Goal: Download file/media

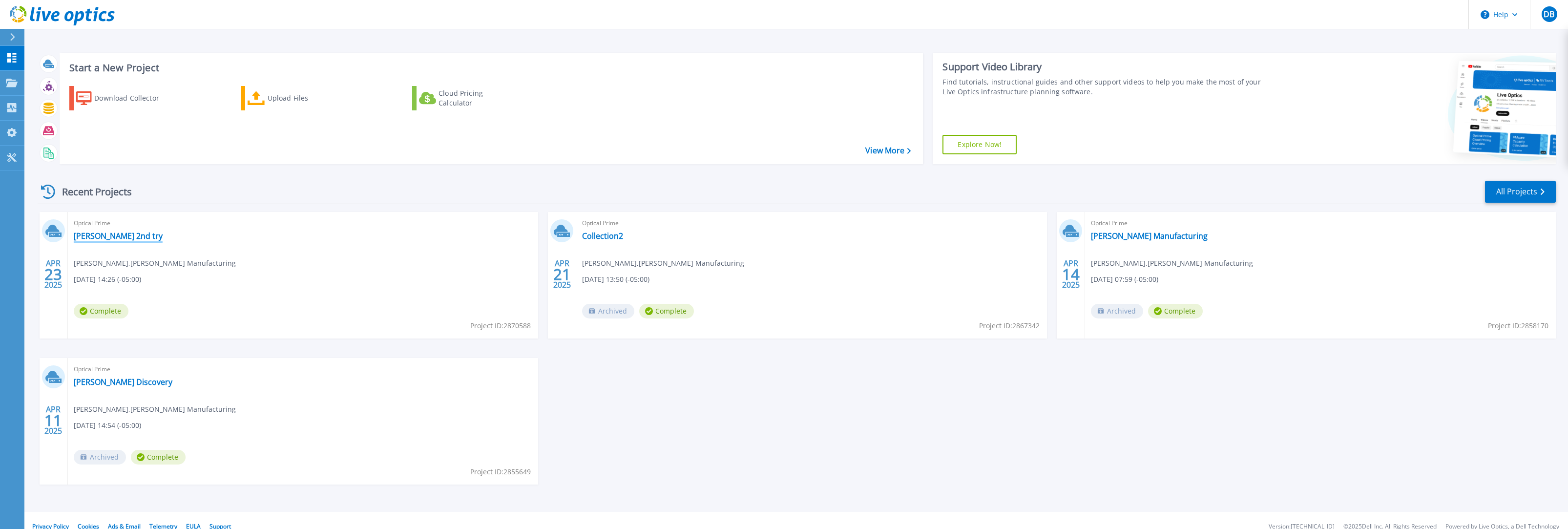
click at [104, 234] on link "Bemis 2nd try" at bounding box center [119, 236] width 89 height 10
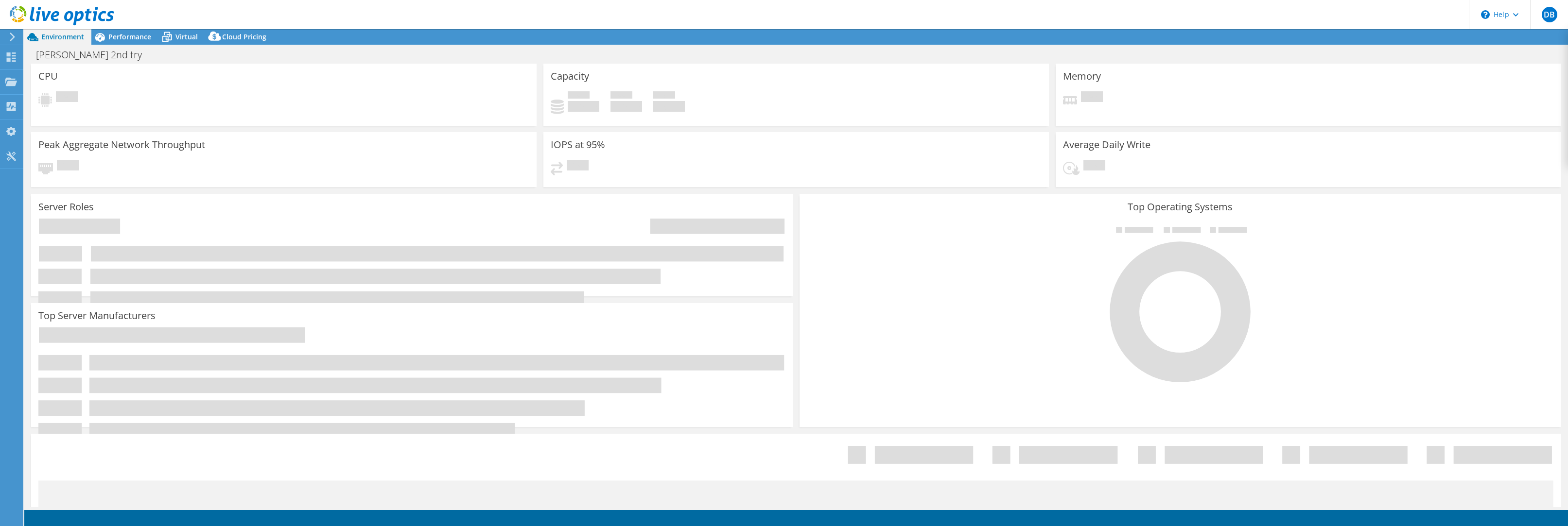
select select "USD"
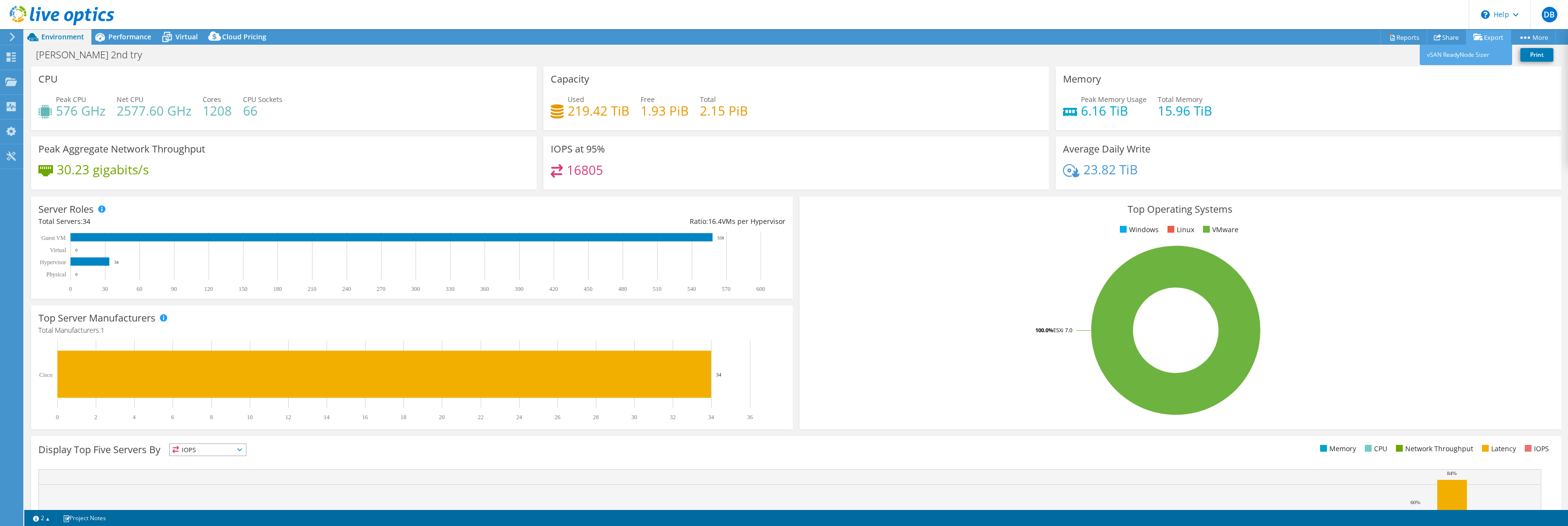
click at [1482, 36] on link "Export" at bounding box center [1488, 36] width 45 height 15
click at [1359, 61] on div "[PERSON_NAME] 2nd try Print" at bounding box center [796, 55] width 1543 height 18
click at [8, 156] on icon at bounding box center [11, 156] width 12 height 10
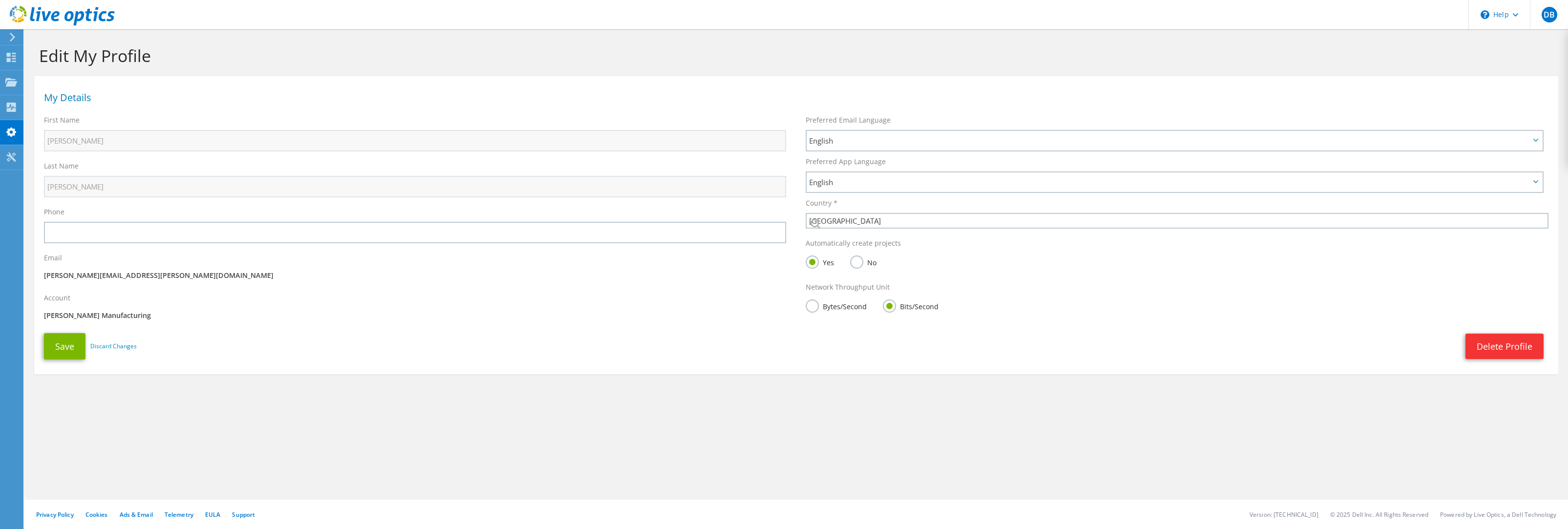
select select "224"
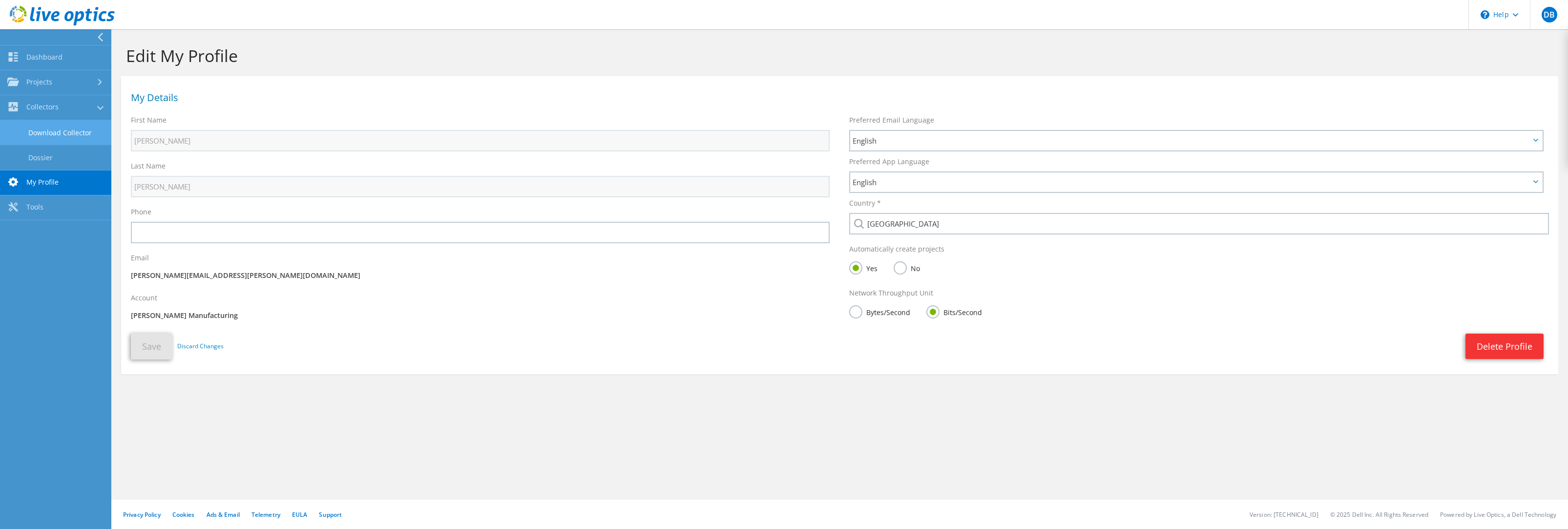
click at [35, 131] on link "Download Collector" at bounding box center [56, 132] width 112 height 25
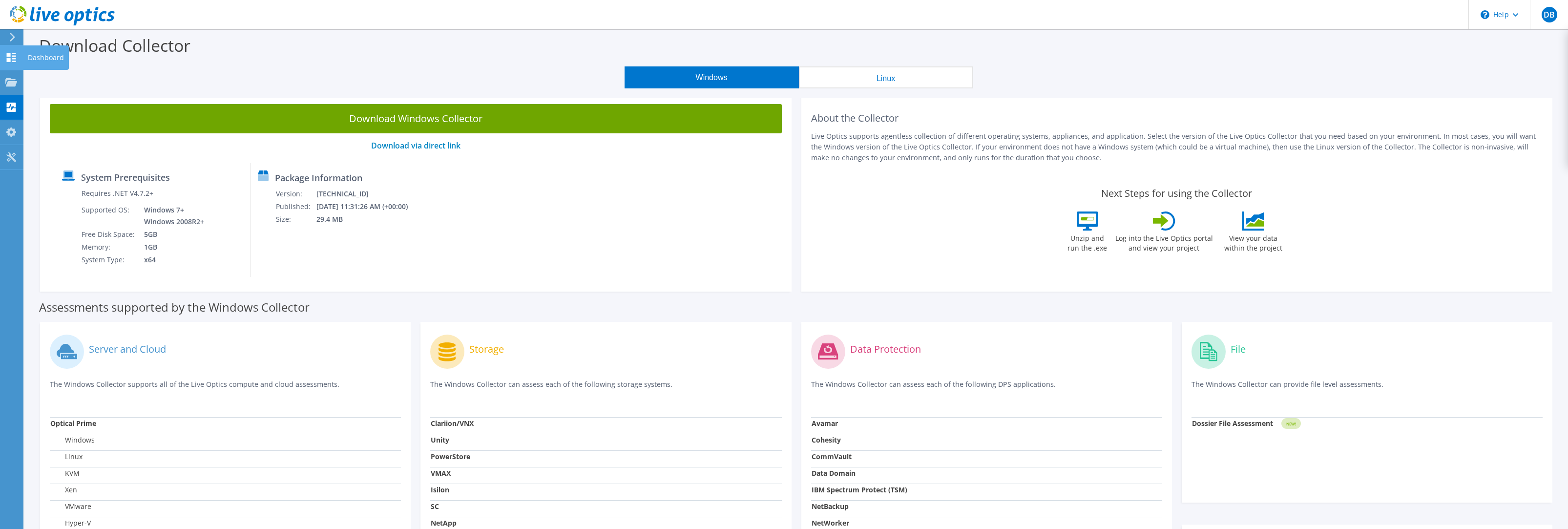
click at [11, 59] on icon at bounding box center [11, 57] width 12 height 10
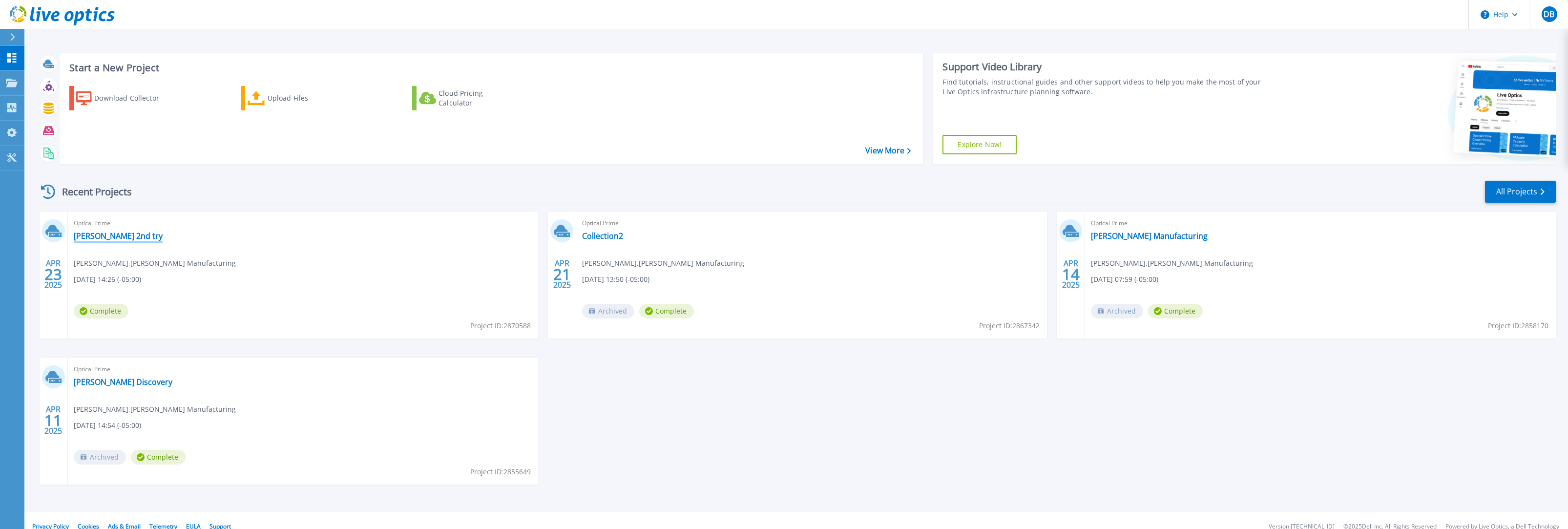
click at [120, 237] on link "[PERSON_NAME] 2nd try" at bounding box center [119, 236] width 89 height 10
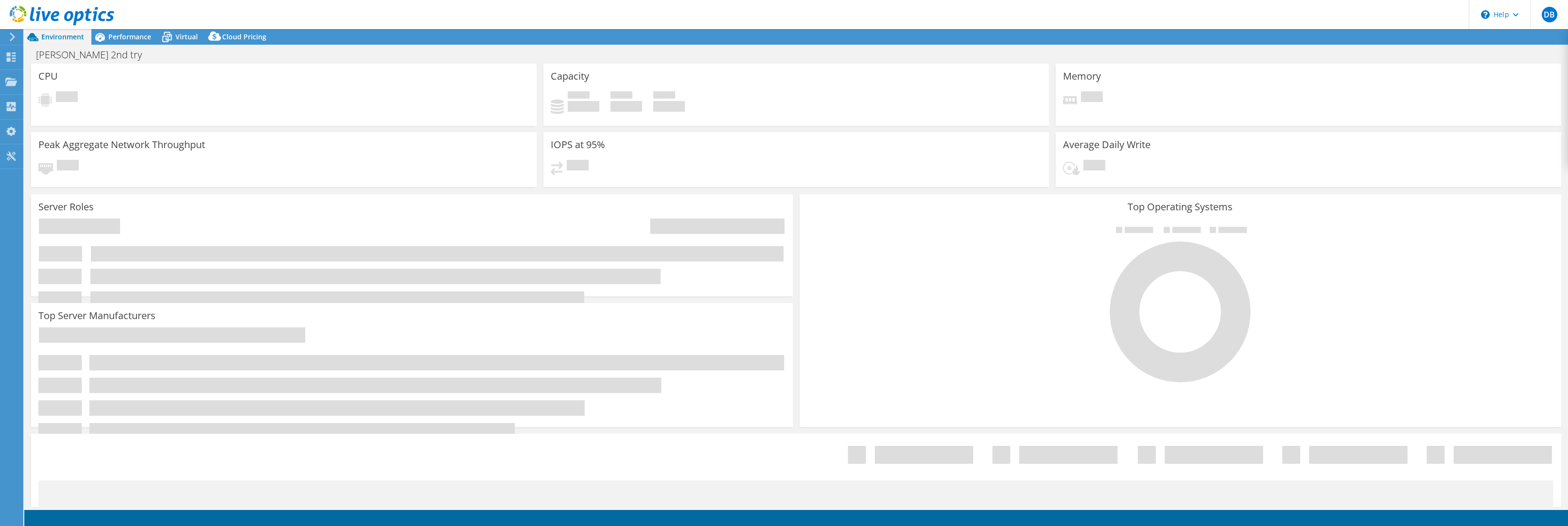
select select "USD"
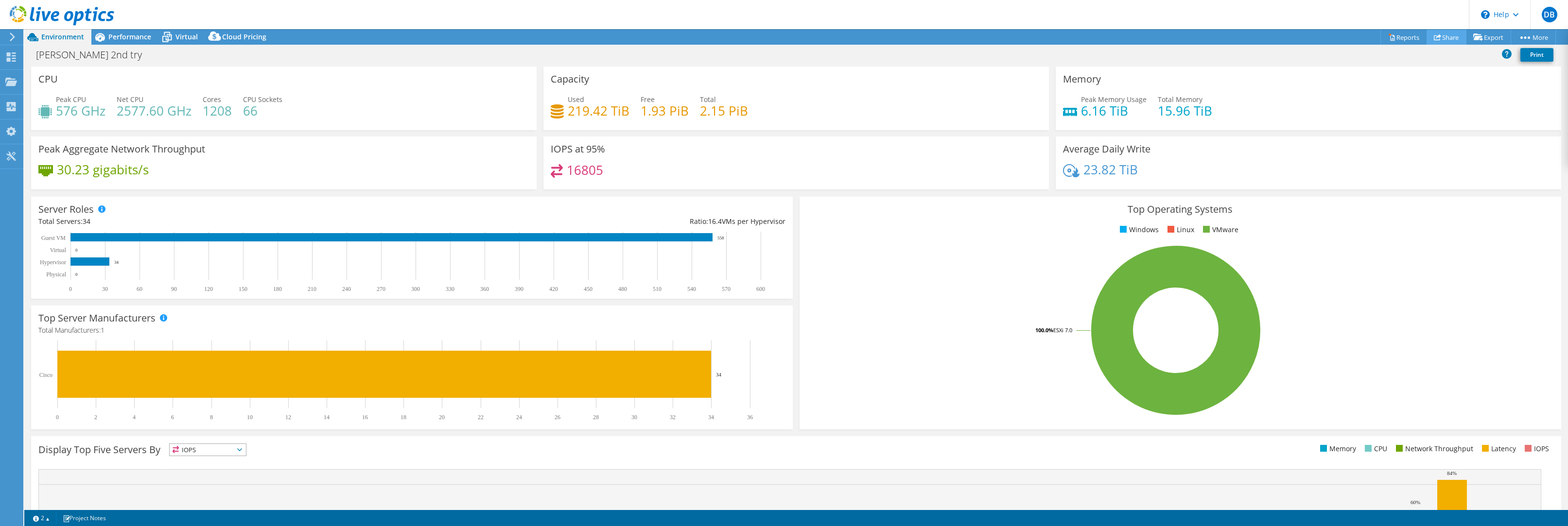
click at [1437, 40] on link "Share" at bounding box center [1446, 36] width 40 height 15
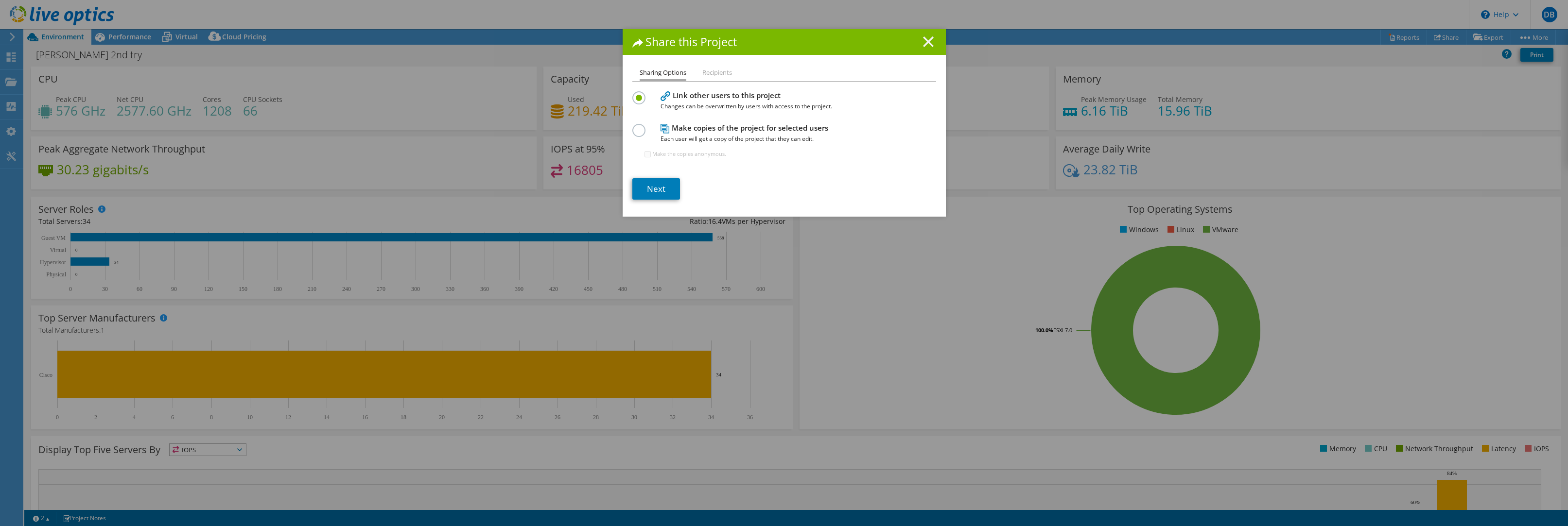
click at [926, 39] on icon at bounding box center [927, 41] width 10 height 10
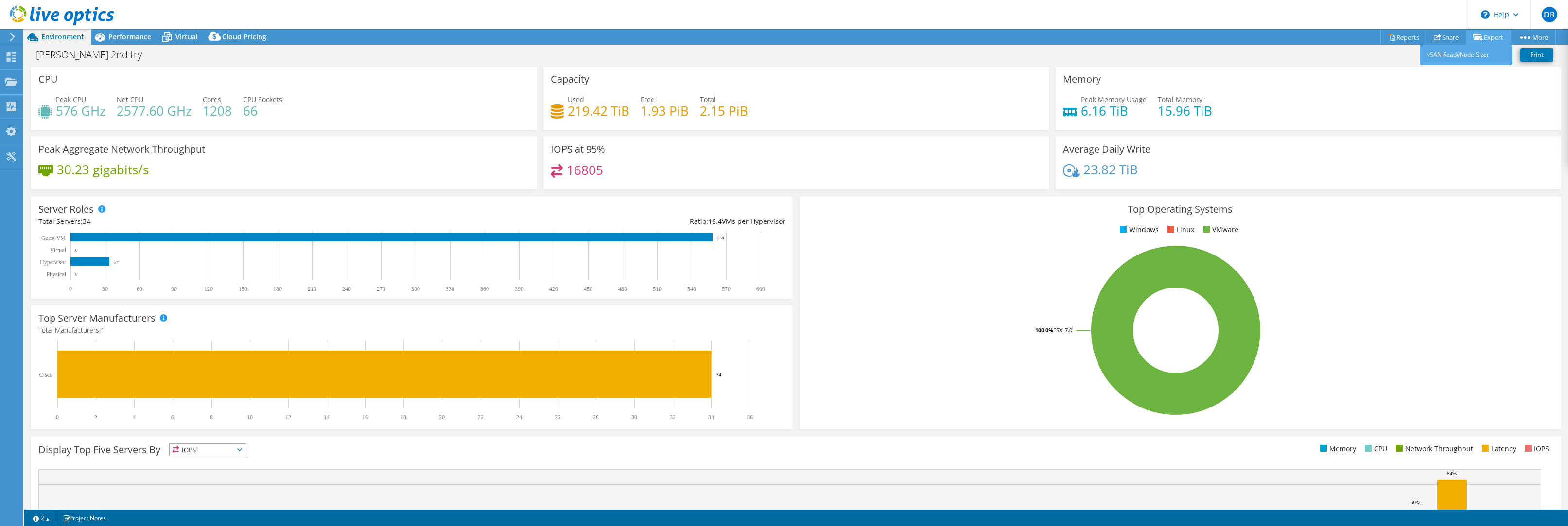
click at [1497, 36] on link "Export" at bounding box center [1488, 36] width 45 height 15
click at [1400, 33] on link "Reports" at bounding box center [1403, 36] width 47 height 15
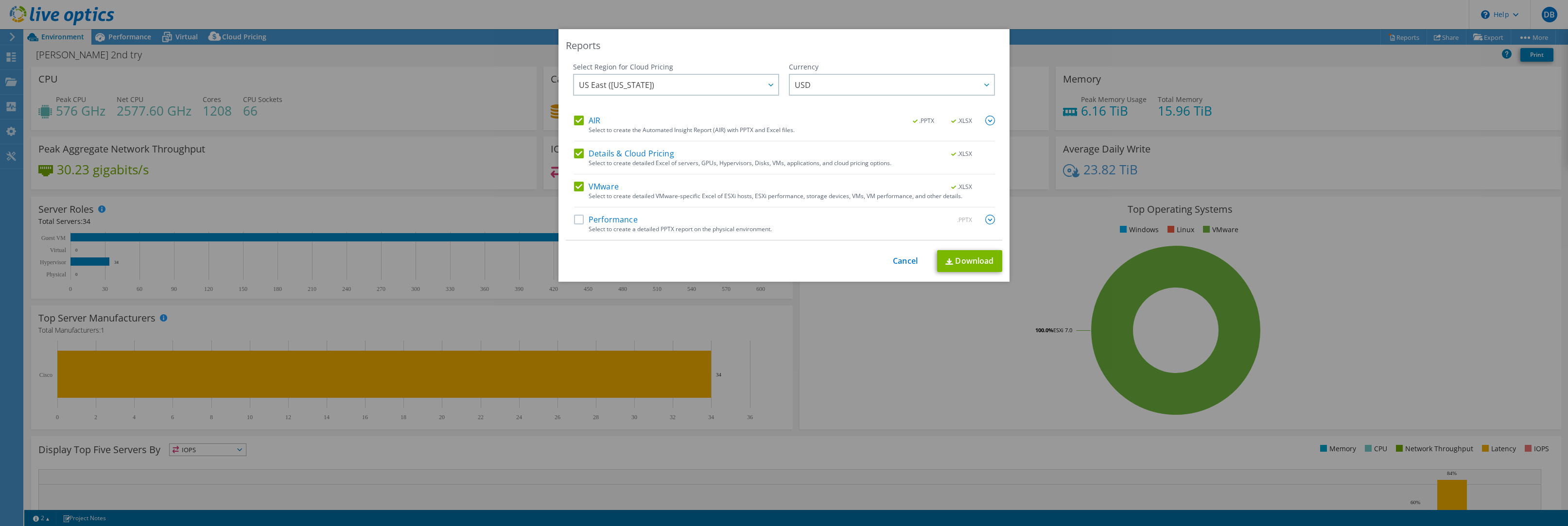
click at [577, 218] on label "Performance" at bounding box center [606, 219] width 63 height 10
click at [0, 0] on input "Performance" at bounding box center [0, 0] width 0 height 0
click at [964, 261] on link "Download" at bounding box center [969, 261] width 65 height 22
click at [278, 63] on div "Reports Select Region for Cloud Pricing Asia Pacific (Hong Kong) Asia Pacific (…" at bounding box center [784, 263] width 1568 height 467
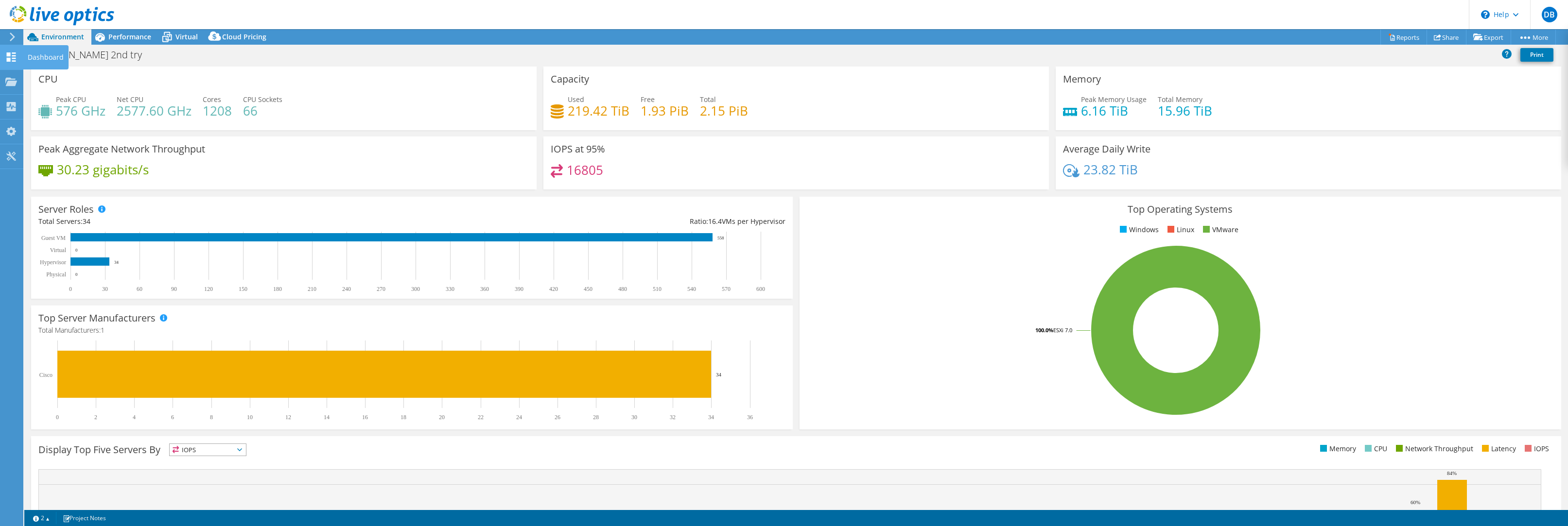
click at [11, 55] on icon at bounding box center [11, 57] width 12 height 10
